Goal: Task Accomplishment & Management: Manage account settings

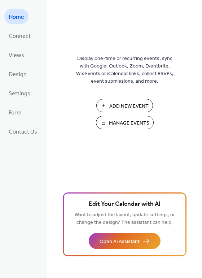
click at [116, 123] on span "Manage Events" at bounding box center [129, 123] width 40 height 8
click at [112, 123] on span "Manage Events" at bounding box center [129, 123] width 40 height 8
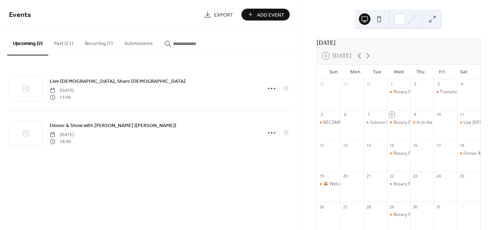
click at [68, 47] on button "Past (21)" at bounding box center [63, 42] width 31 height 26
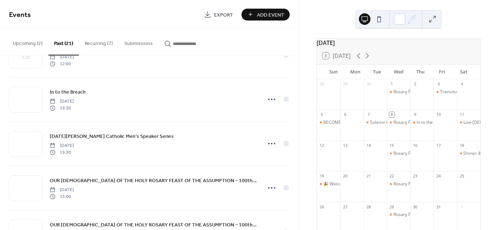
scroll to position [110, 0]
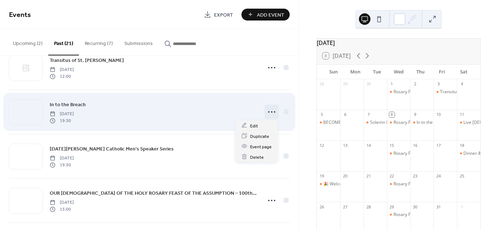
click at [270, 112] on icon at bounding box center [272, 112] width 12 height 12
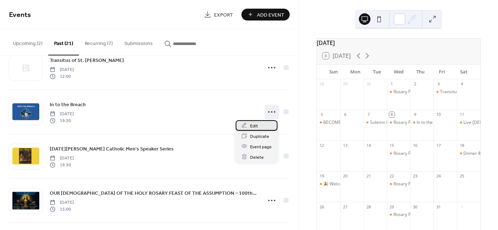
click at [256, 124] on span "Edit" at bounding box center [254, 126] width 8 height 8
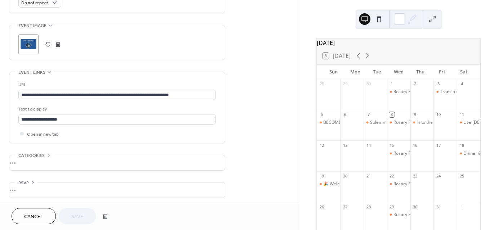
scroll to position [334, 0]
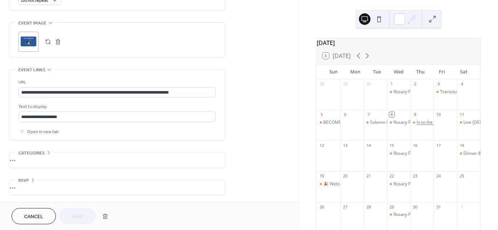
click at [421, 126] on div "In to the Breach" at bounding box center [433, 123] width 32 height 6
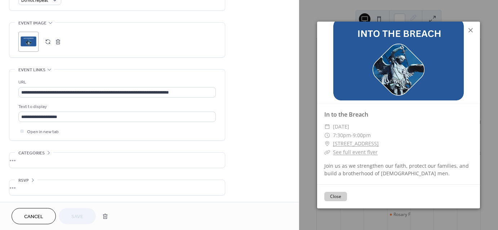
click at [470, 31] on icon at bounding box center [470, 30] width 9 height 9
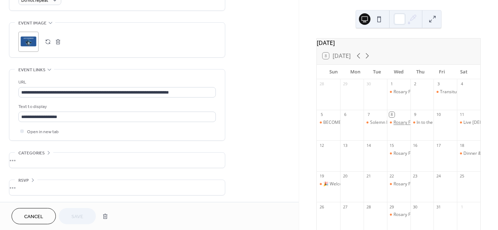
click at [401, 126] on div "Rosary For Canada" at bounding box center [427, 123] width 66 height 6
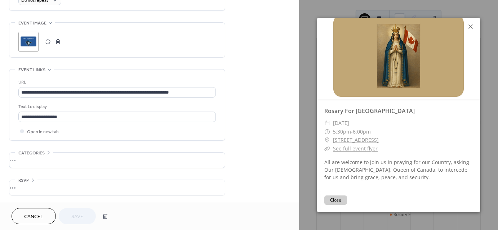
click at [471, 25] on icon at bounding box center [470, 26] width 9 height 9
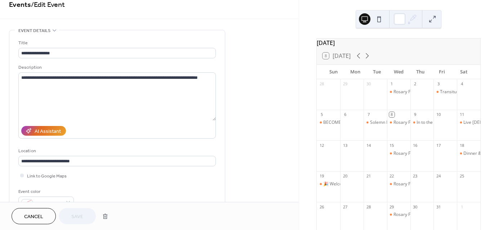
scroll to position [0, 0]
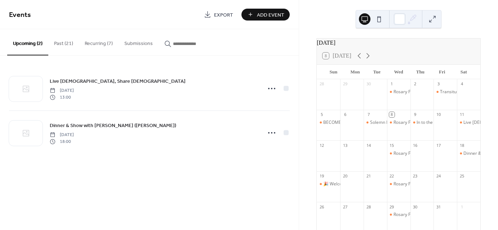
click at [98, 41] on button "Recurring (7)" at bounding box center [99, 42] width 40 height 26
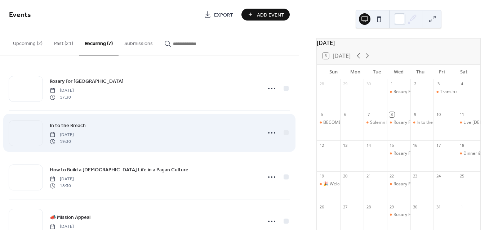
click at [74, 132] on span "[DATE]" at bounding box center [62, 135] width 24 height 6
click at [267, 133] on icon at bounding box center [272, 133] width 12 height 12
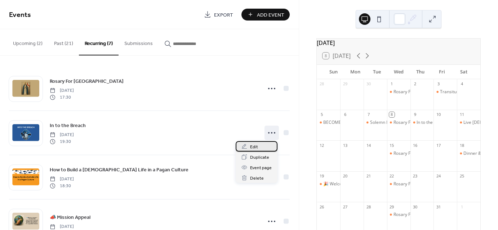
click at [254, 146] on span "Edit" at bounding box center [254, 147] width 8 height 8
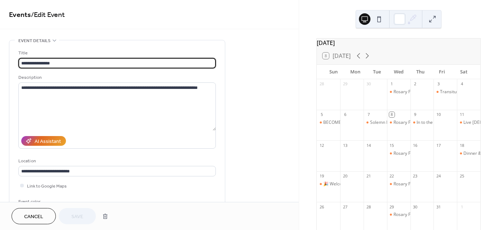
type input "**********"
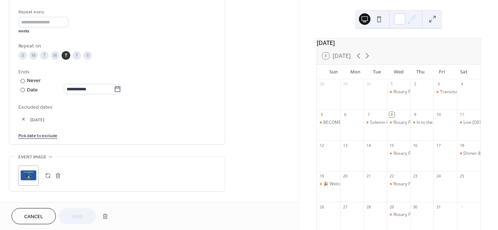
scroll to position [356, 0]
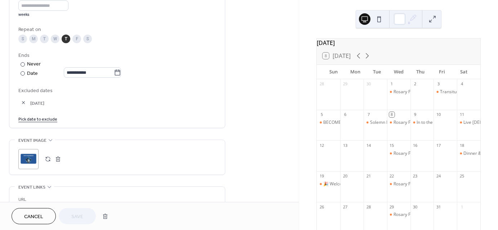
click at [39, 117] on link "Pick date to exclude" at bounding box center [37, 119] width 39 height 8
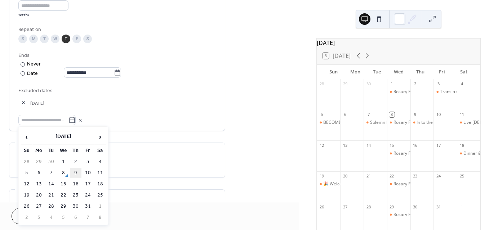
click at [71, 171] on td "9" at bounding box center [76, 173] width 12 height 10
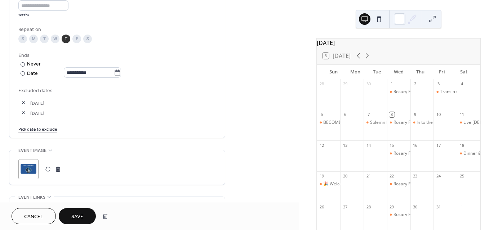
click at [76, 213] on span "Save" at bounding box center [77, 217] width 12 height 8
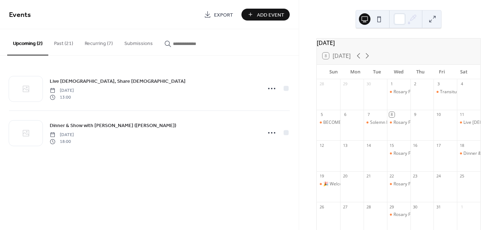
click at [96, 46] on button "Recurring (7)" at bounding box center [99, 42] width 40 height 26
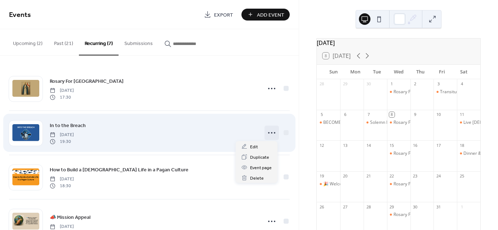
click at [269, 131] on icon at bounding box center [272, 133] width 12 height 12
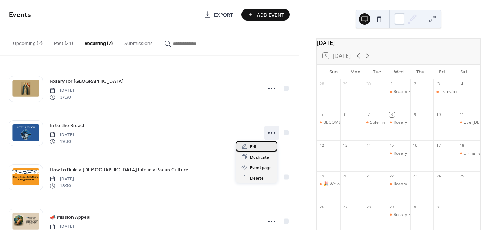
click at [254, 146] on span "Edit" at bounding box center [254, 147] width 8 height 8
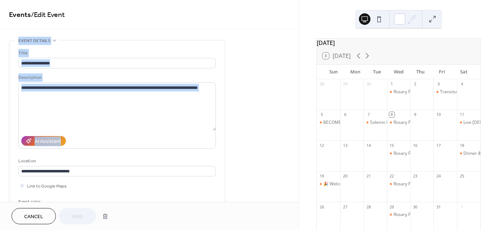
drag, startPoint x: 296, startPoint y: 32, endPoint x: 298, endPoint y: 88, distance: 56.3
click at [298, 88] on div "**********" at bounding box center [149, 101] width 299 height 202
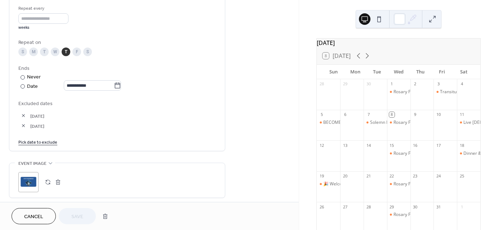
scroll to position [344, 0]
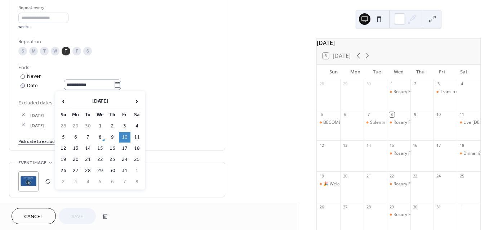
click at [121, 86] on icon at bounding box center [117, 84] width 7 height 7
click at [114, 86] on input "**********" at bounding box center [89, 85] width 50 height 10
click at [136, 102] on span "›" at bounding box center [137, 101] width 11 height 14
click at [76, 125] on td "1" at bounding box center [76, 126] width 12 height 10
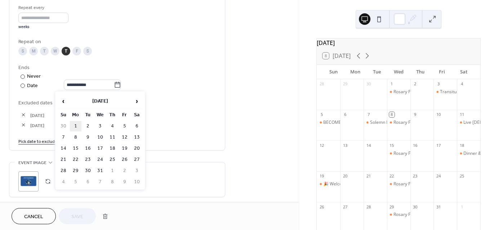
type input "**********"
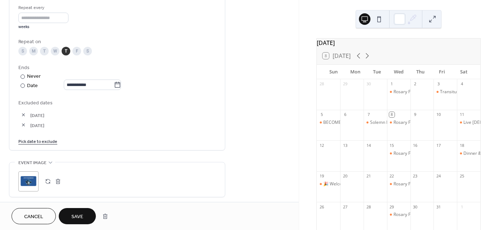
click at [73, 213] on span "Save" at bounding box center [77, 217] width 12 height 8
